Goal: Find specific page/section: Find specific page/section

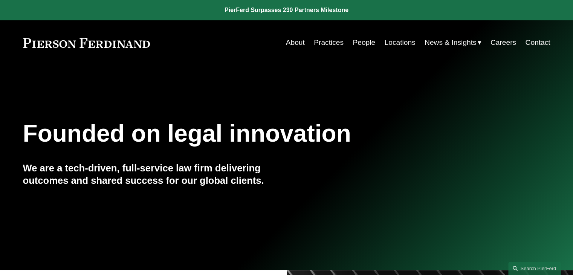
click at [502, 44] on link "Careers" at bounding box center [504, 42] width 26 height 14
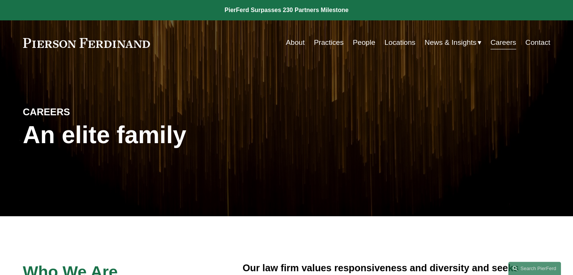
click at [79, 142] on h1 "An elite family" at bounding box center [155, 135] width 264 height 28
click at [69, 111] on h4 "CAREERS" at bounding box center [89, 112] width 132 height 12
click at [52, 111] on h4 "CAREERS" at bounding box center [89, 112] width 132 height 12
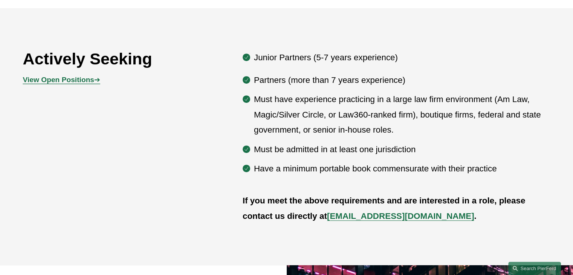
scroll to position [377, 0]
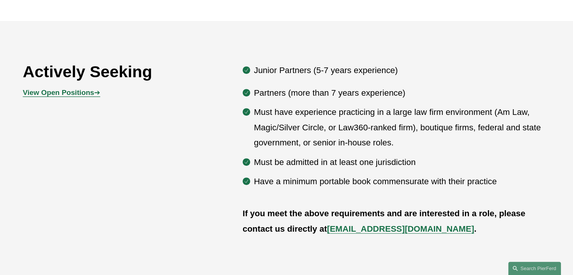
click at [70, 94] on strong "View Open Positions" at bounding box center [58, 93] width 71 height 8
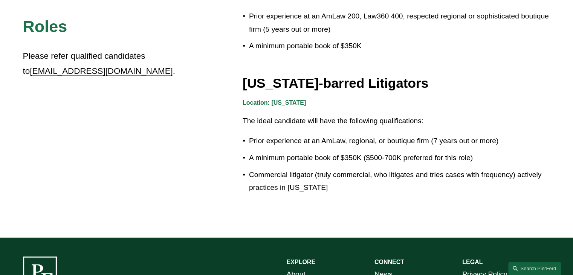
scroll to position [1357, 0]
